Goal: Task Accomplishment & Management: Use online tool/utility

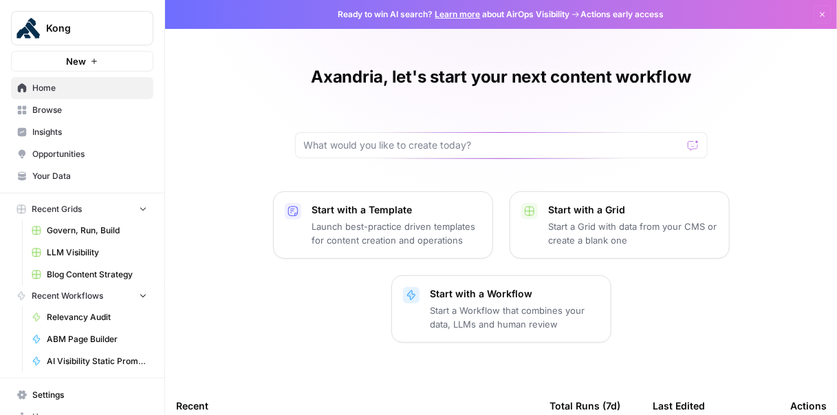
click at [76, 131] on span "Insights" at bounding box center [89, 132] width 115 height 12
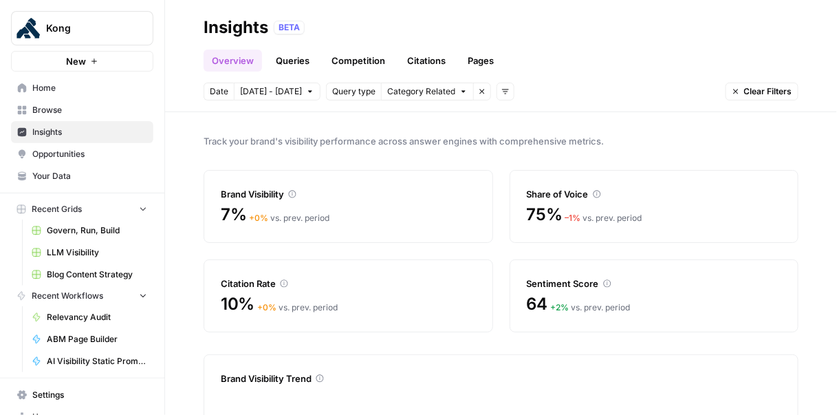
click at [298, 61] on link "Queries" at bounding box center [293, 61] width 50 height 22
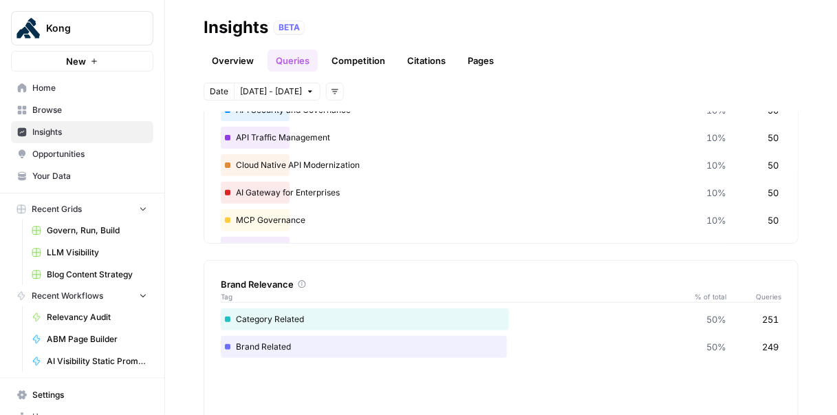
scroll to position [135, 0]
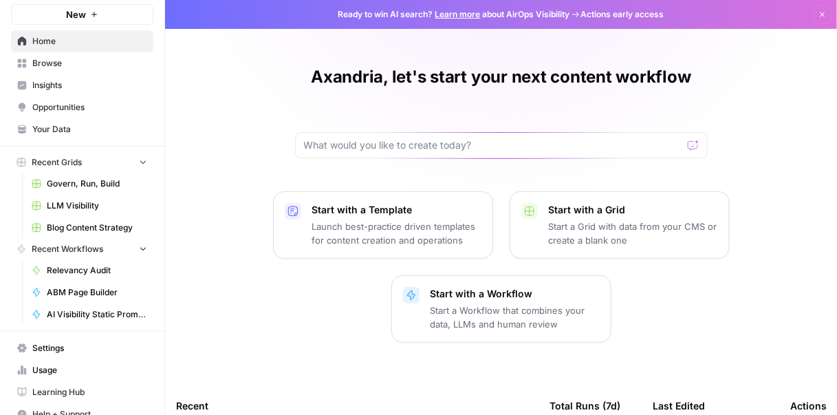
scroll to position [52, 0]
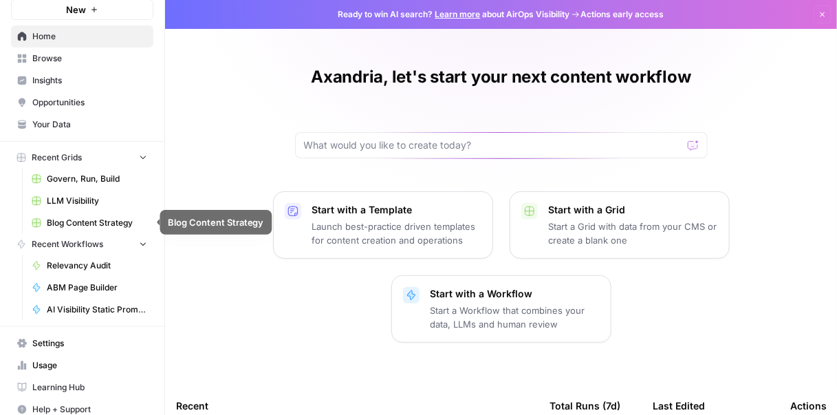
drag, startPoint x: 96, startPoint y: 222, endPoint x: 107, endPoint y: 226, distance: 11.8
click at [96, 222] on span "Blog Content Strategy" at bounding box center [97, 223] width 100 height 12
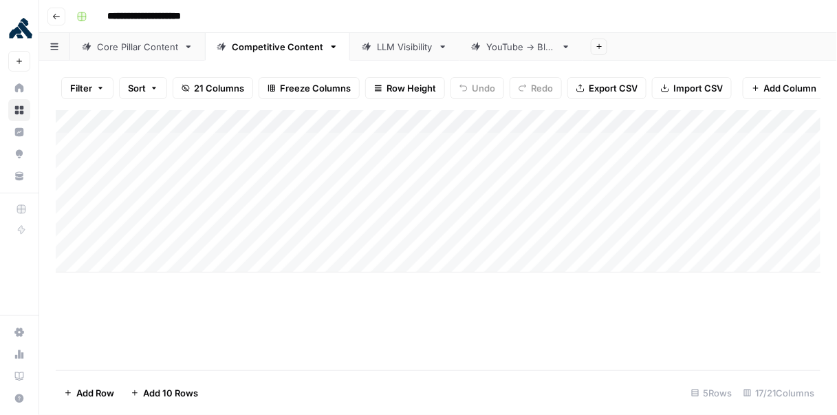
drag, startPoint x: 142, startPoint y: 223, endPoint x: 146, endPoint y: 230, distance: 8.3
click at [144, 230] on div "Add Column" at bounding box center [439, 191] width 766 height 162
drag, startPoint x: 473, startPoint y: 219, endPoint x: 478, endPoint y: 235, distance: 16.5
click at [473, 235] on div "Add Column" at bounding box center [439, 191] width 766 height 162
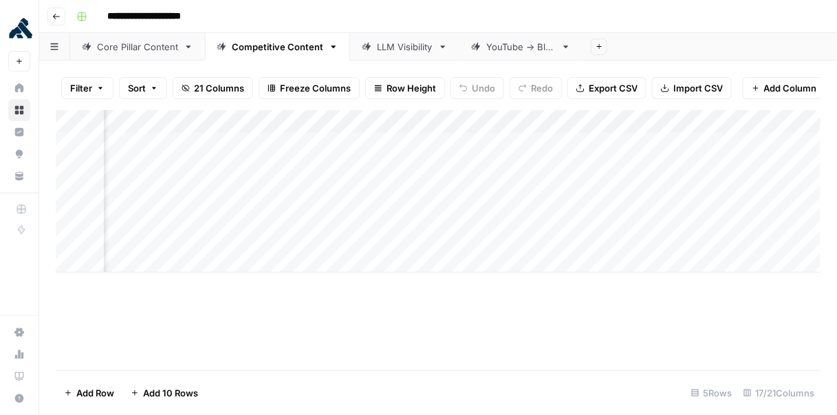
click at [396, 215] on div "Add Column" at bounding box center [439, 191] width 766 height 162
click at [333, 217] on div "Add Column" at bounding box center [439, 191] width 766 height 162
click at [275, 270] on div "Add Column" at bounding box center [439, 191] width 766 height 162
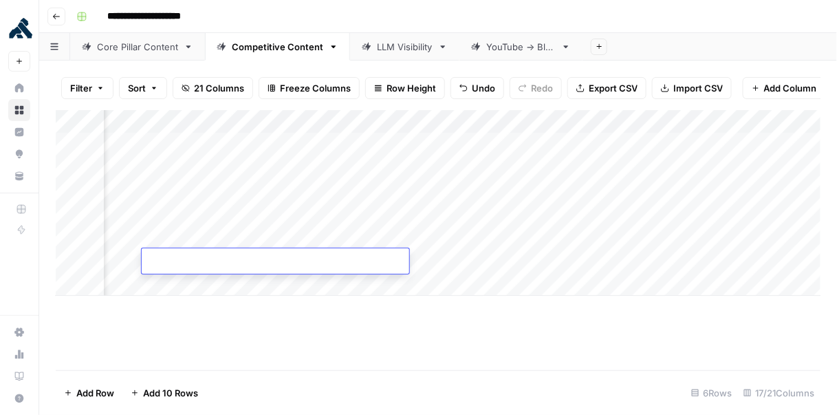
click at [255, 233] on div "Add Column" at bounding box center [439, 203] width 766 height 186
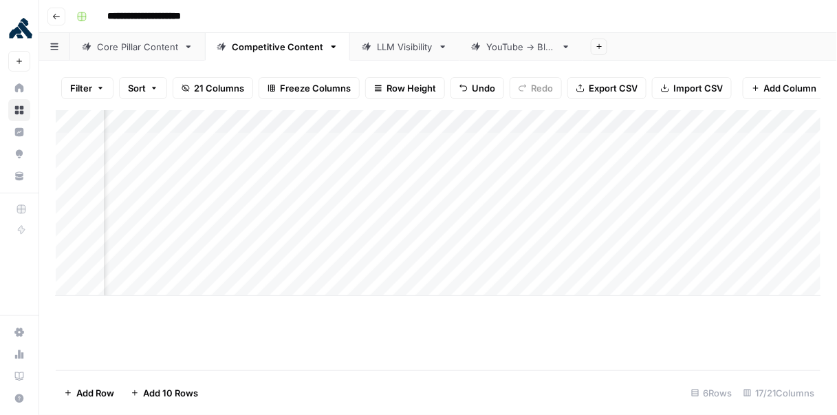
click at [255, 233] on div "Add Column" at bounding box center [439, 203] width 766 height 186
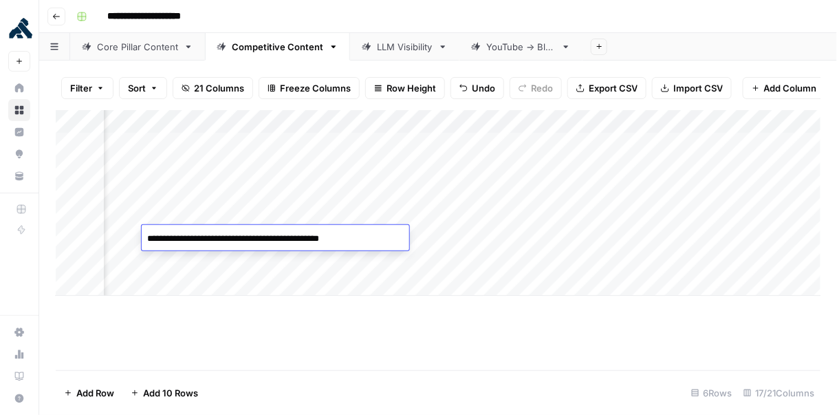
click at [272, 244] on textarea "**********" at bounding box center [276, 238] width 268 height 19
click at [528, 230] on div "Add Column" at bounding box center [439, 203] width 766 height 186
